Goal: Information Seeking & Learning: Learn about a topic

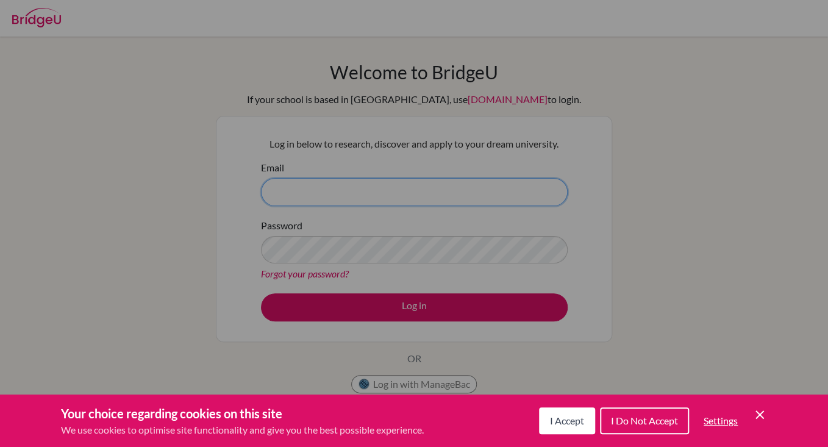
type input "[EMAIL_ADDRESS][DOMAIN_NAME]"
click at [382, 316] on div "Cookie Preferences" at bounding box center [414, 223] width 828 height 447
click at [613, 417] on span "I Do Not Accept" at bounding box center [644, 421] width 67 height 12
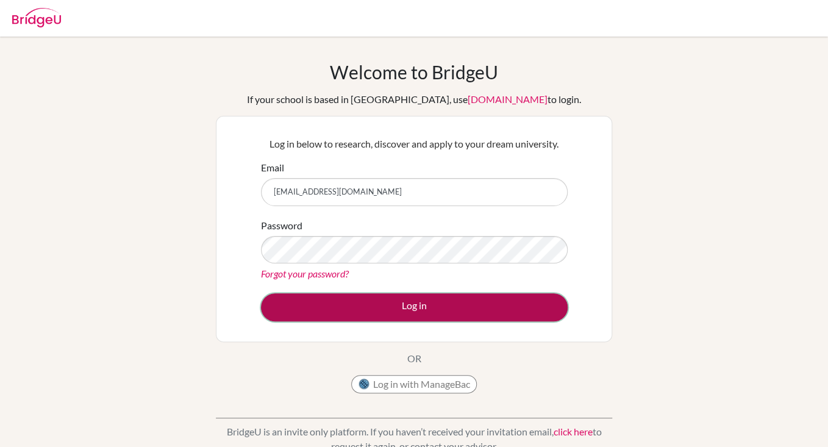
click at [408, 302] on button "Log in" at bounding box center [414, 307] width 307 height 28
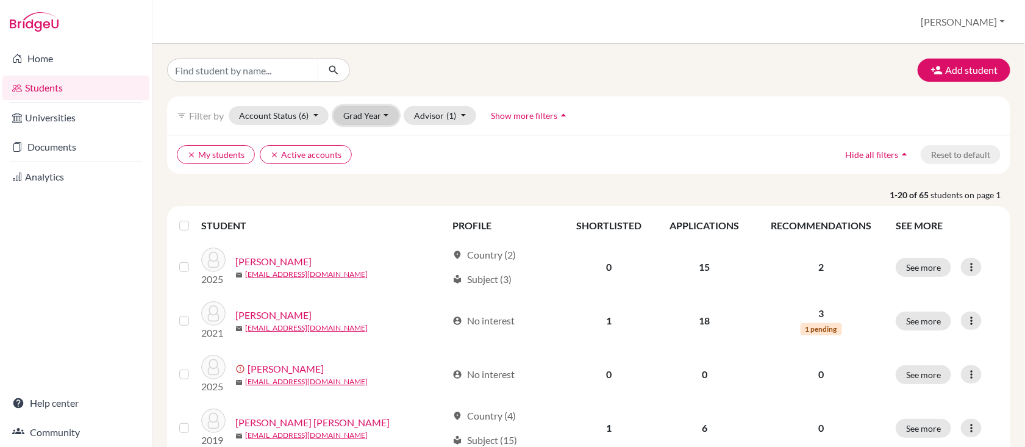
click at [369, 117] on button "Grad Year" at bounding box center [366, 115] width 66 height 19
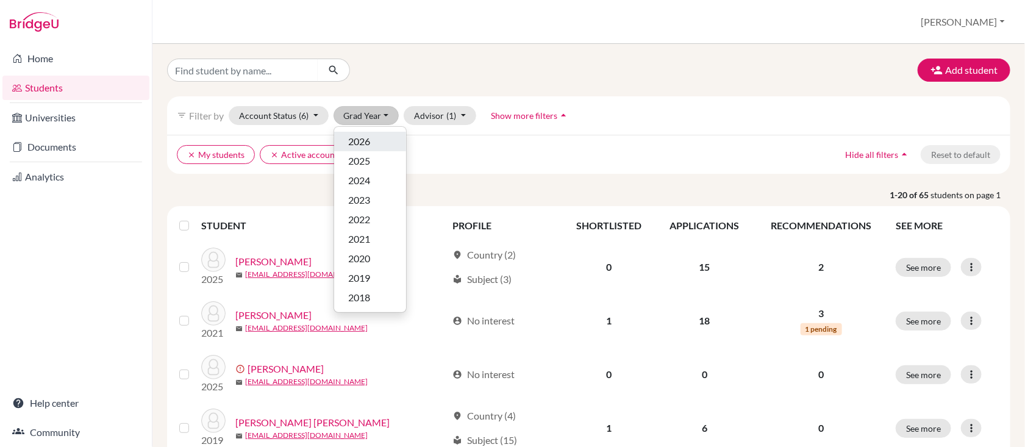
click at [369, 141] on span "2026" at bounding box center [360, 141] width 22 height 15
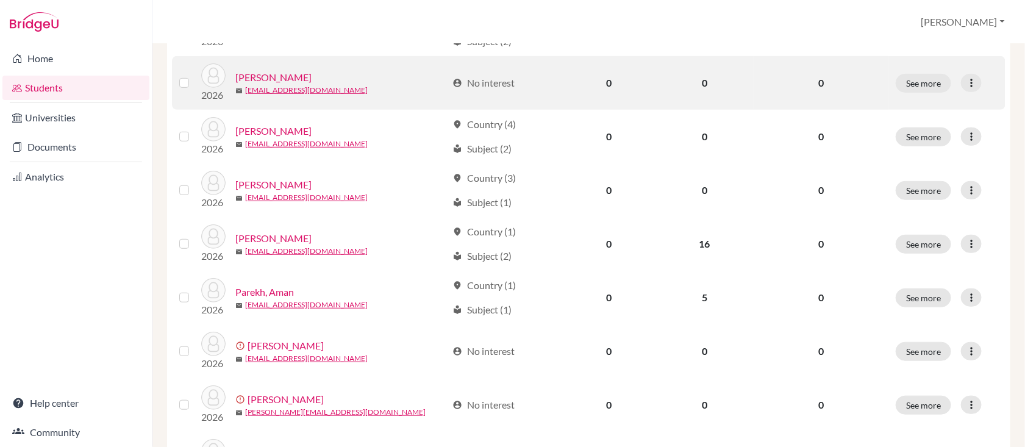
scroll to position [244, 0]
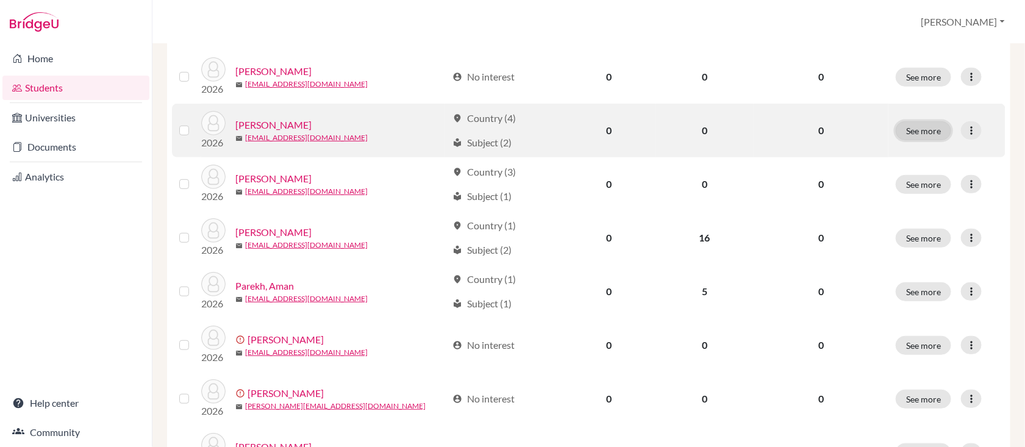
click at [897, 132] on button "See more" at bounding box center [922, 130] width 55 height 19
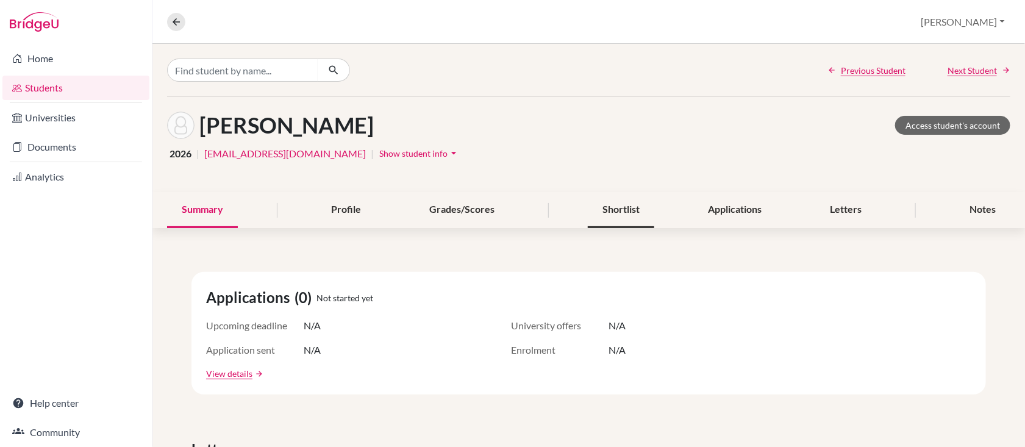
click at [591, 211] on div "Shortlist" at bounding box center [621, 210] width 66 height 36
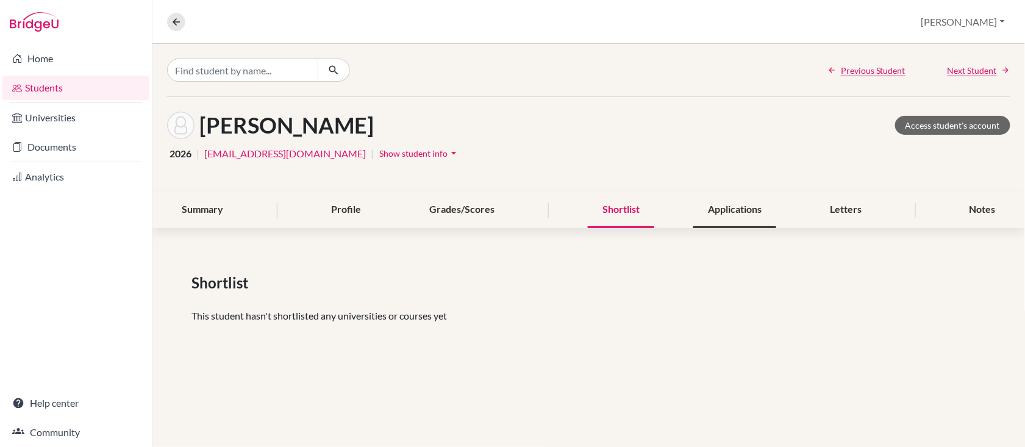
click at [712, 208] on div "Applications" at bounding box center [734, 210] width 83 height 36
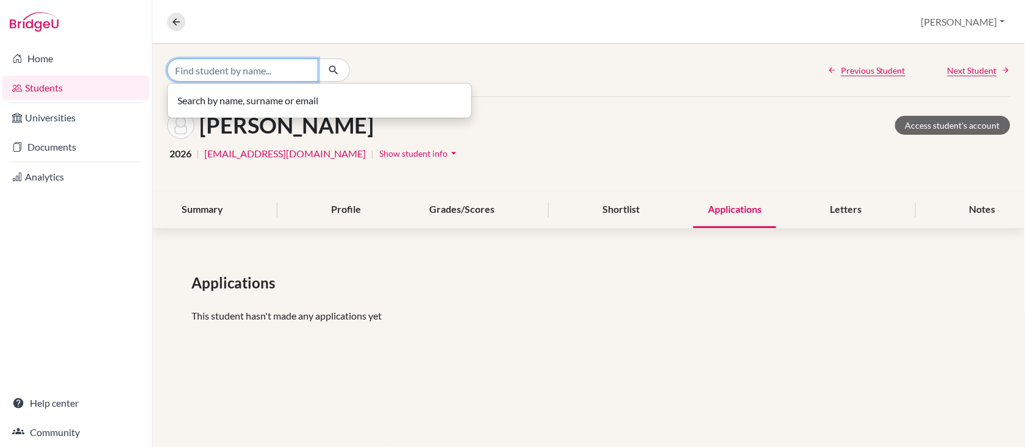
click at [206, 65] on input "Find student by name..." at bounding box center [242, 70] width 151 height 23
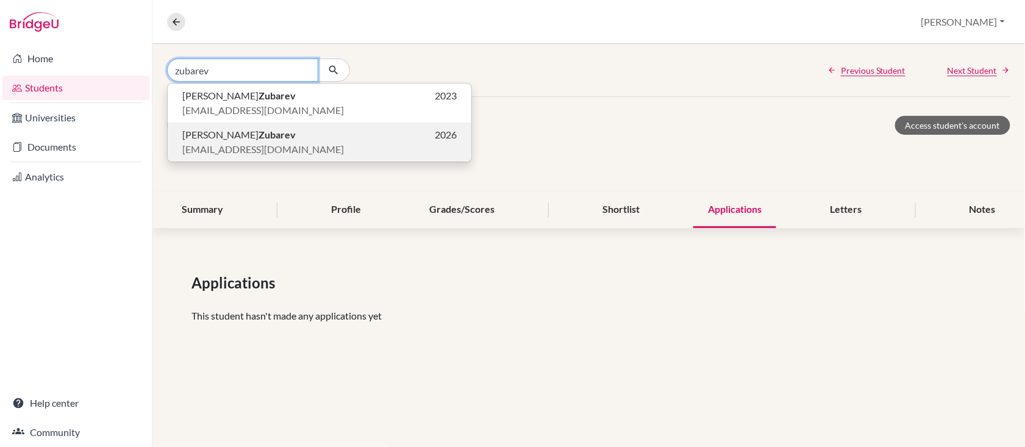
type input "zubarev"
click at [208, 130] on span "Mikhail Zubarev" at bounding box center [238, 134] width 113 height 15
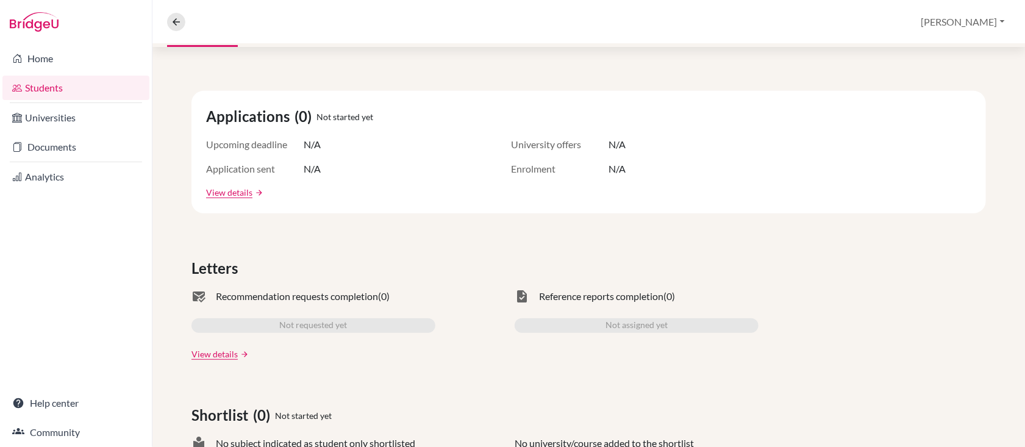
scroll to position [183, 0]
click at [224, 192] on link "View details" at bounding box center [229, 190] width 46 height 13
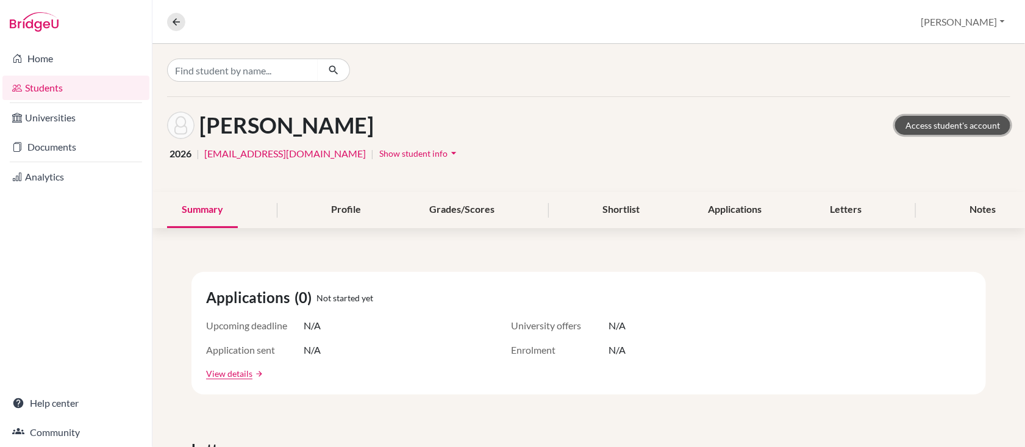
click at [899, 130] on link "Access student's account" at bounding box center [952, 125] width 115 height 19
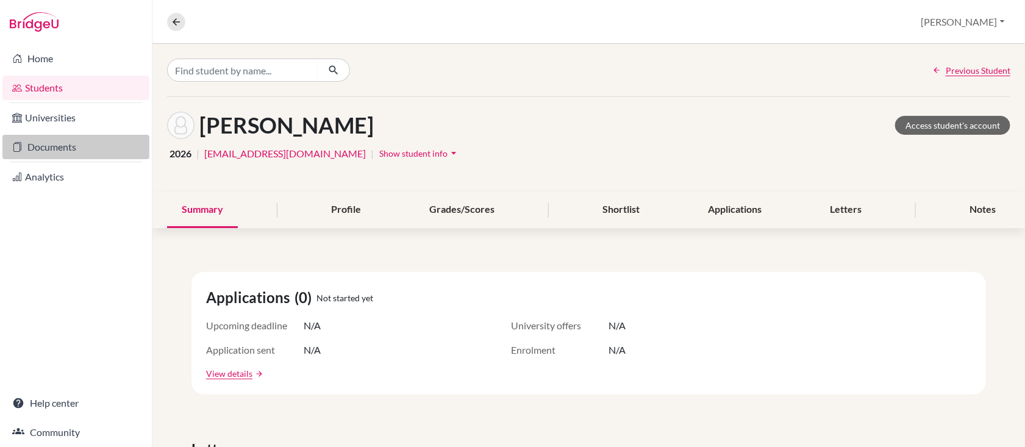
click at [74, 151] on link "Documents" at bounding box center [75, 147] width 147 height 24
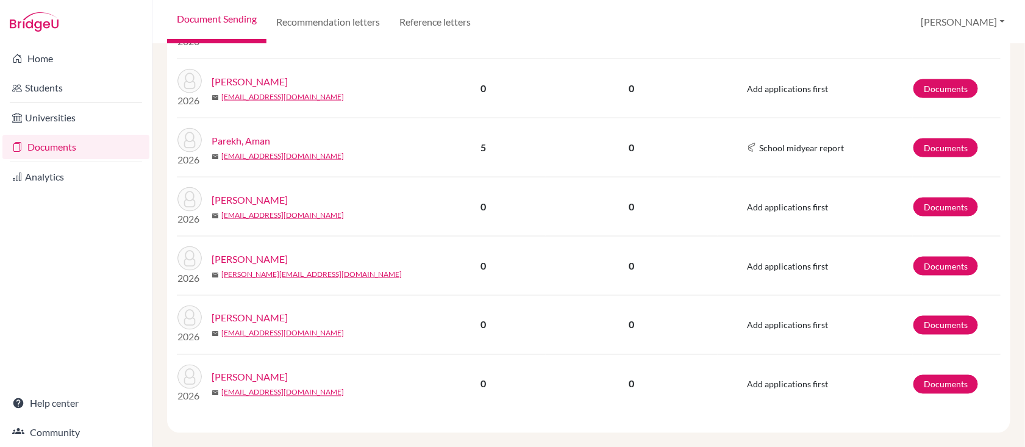
scroll to position [647, 0]
